Goal: Task Accomplishment & Management: Manage account settings

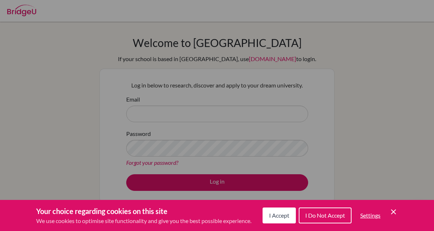
click at [396, 211] on icon "Cookie Control Close Icon" at bounding box center [393, 212] width 9 height 9
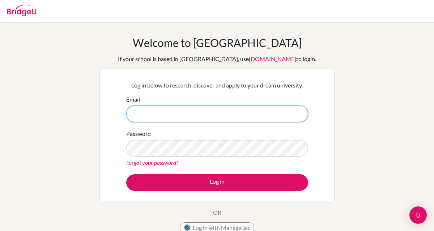
click at [210, 109] on input "Email" at bounding box center [217, 114] width 182 height 17
type input "s"
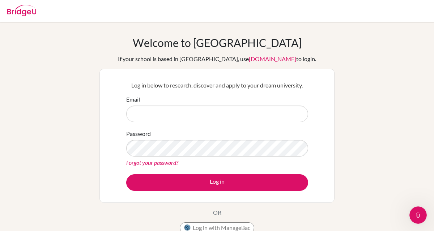
click at [158, 124] on form "Email Password Forgot your password? Log in" at bounding box center [217, 143] width 182 height 96
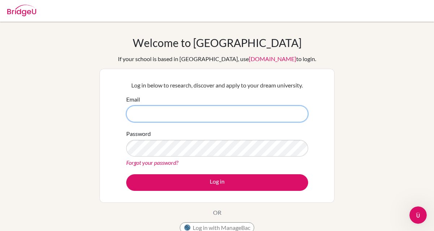
click at [163, 117] on input "Email" at bounding box center [217, 114] width 182 height 17
type input "[EMAIL_ADDRESS][DOMAIN_NAME]"
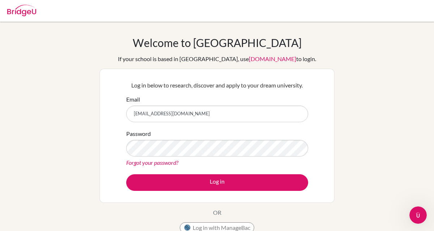
click at [146, 139] on div "Password Forgot your password?" at bounding box center [217, 149] width 182 height 38
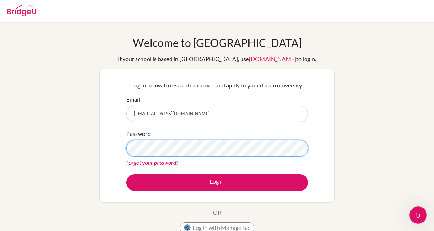
click at [126, 174] on button "Log in" at bounding box center [217, 182] width 182 height 17
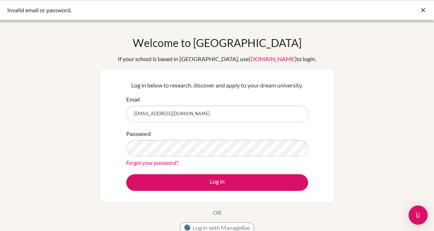
click at [413, 211] on div "Open Intercom Messenger" at bounding box center [418, 215] width 19 height 19
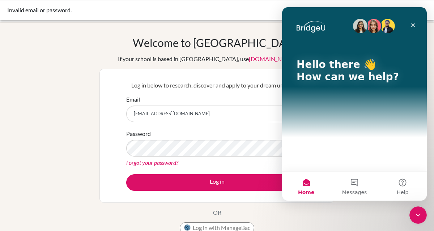
click at [44, 149] on div "Welcome to BridgeU If your school is based in China, use app.bridge-u.com.cn to…" at bounding box center [217, 154] width 434 height 237
click at [411, 26] on icon "Close" at bounding box center [413, 25] width 6 height 6
